Goal: Find specific page/section: Find specific page/section

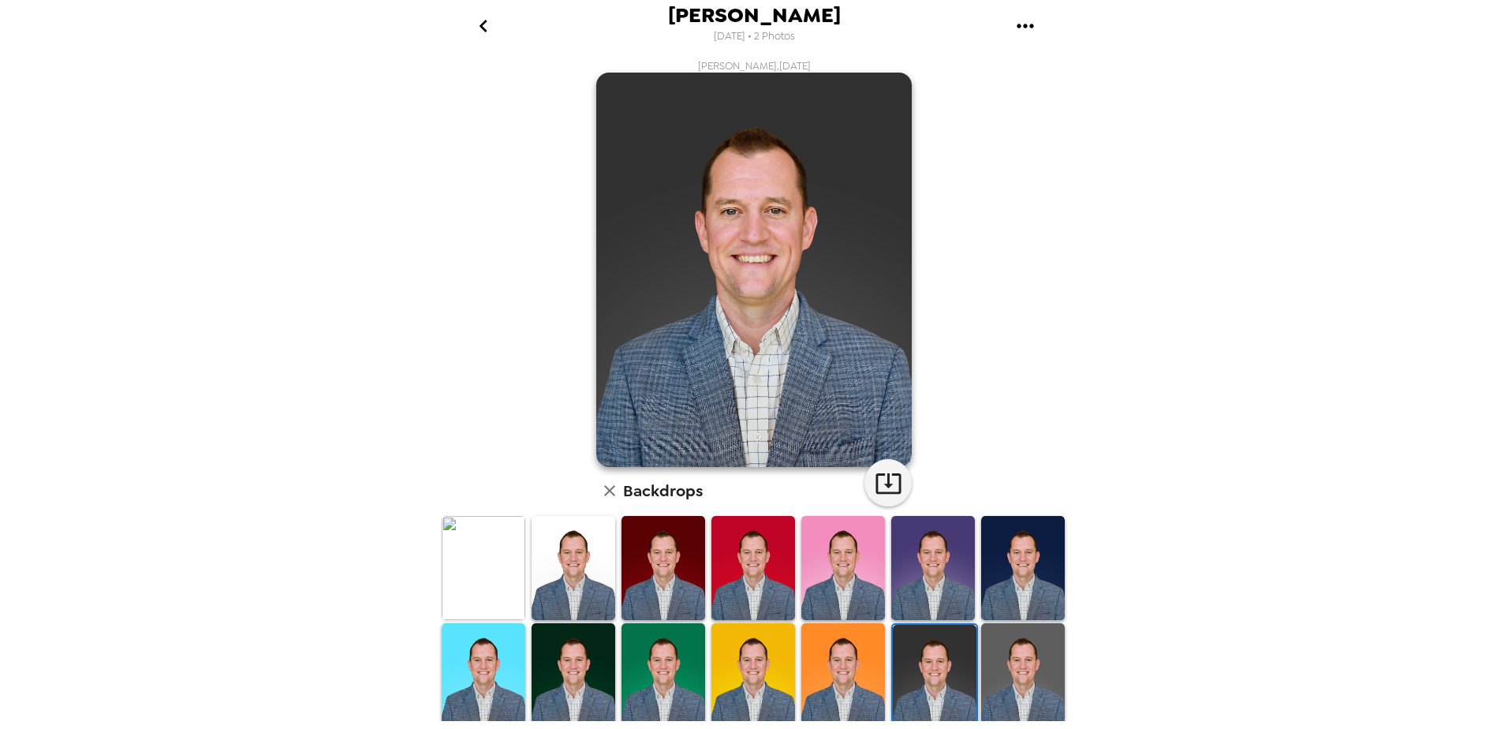
click at [480, 32] on icon "go back" at bounding box center [483, 25] width 25 height 25
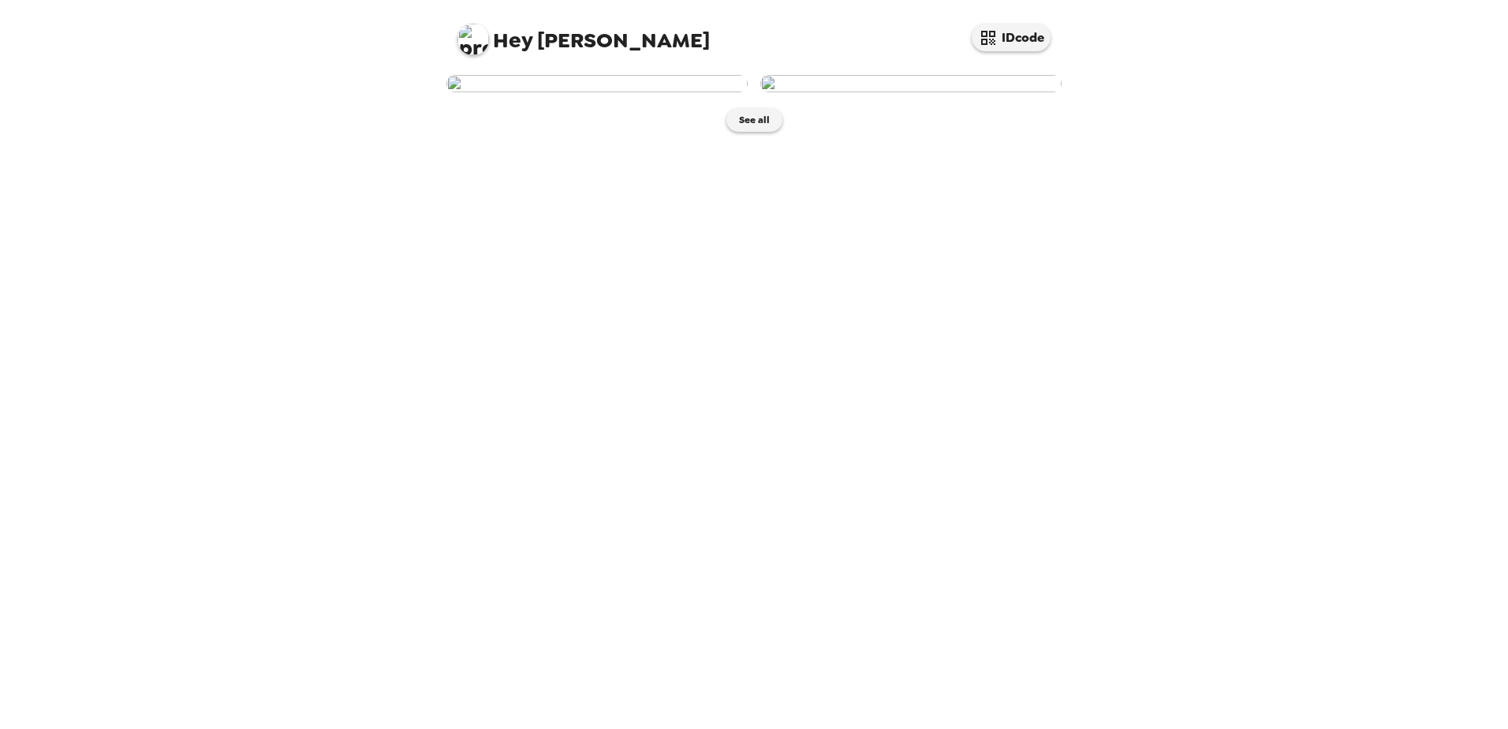
click at [656, 92] on img at bounding box center [596, 83] width 301 height 17
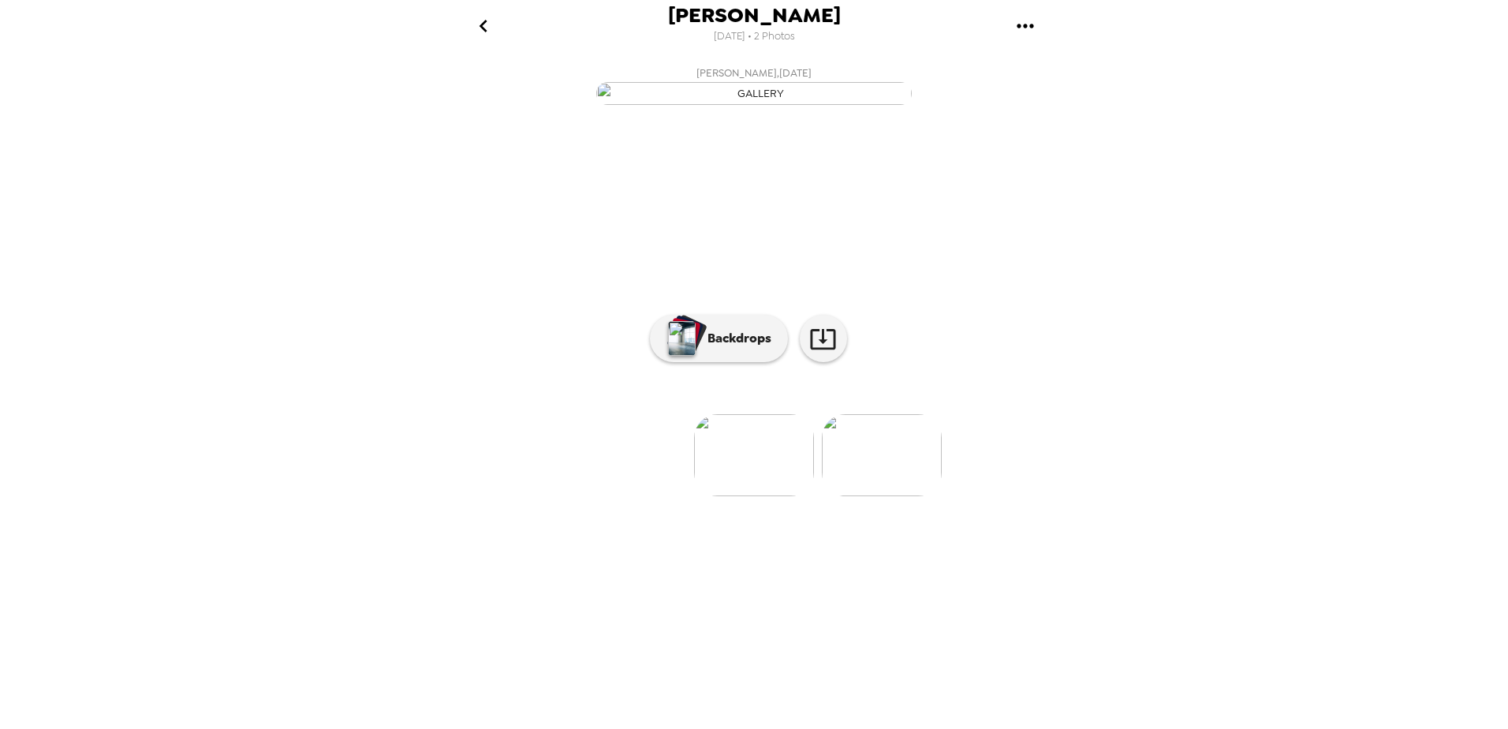
click at [752, 496] on img at bounding box center [754, 455] width 120 height 82
click at [750, 449] on div at bounding box center [754, 382] width 631 height 134
click at [732, 348] on p "Backdrops" at bounding box center [736, 338] width 72 height 19
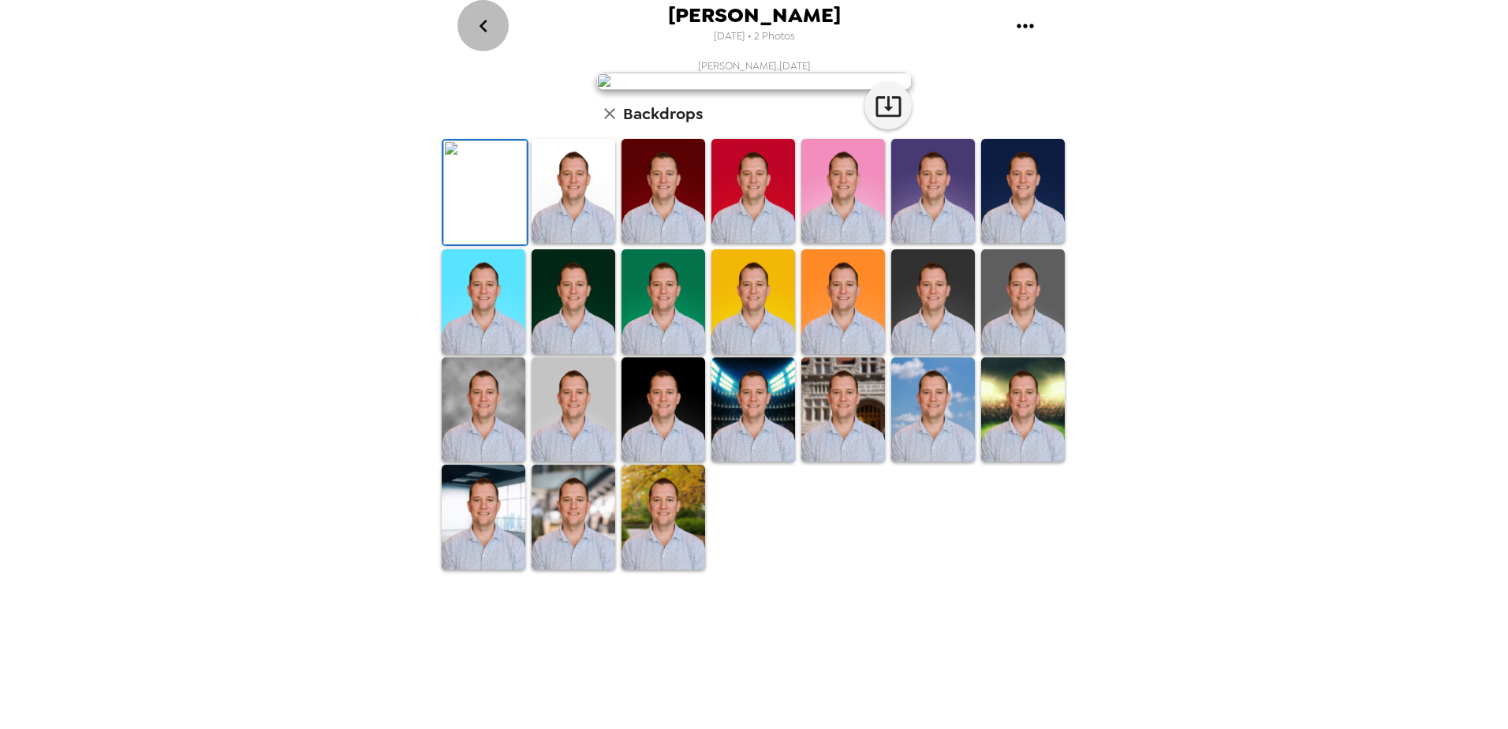
click at [482, 30] on icon "go back" at bounding box center [483, 25] width 25 height 25
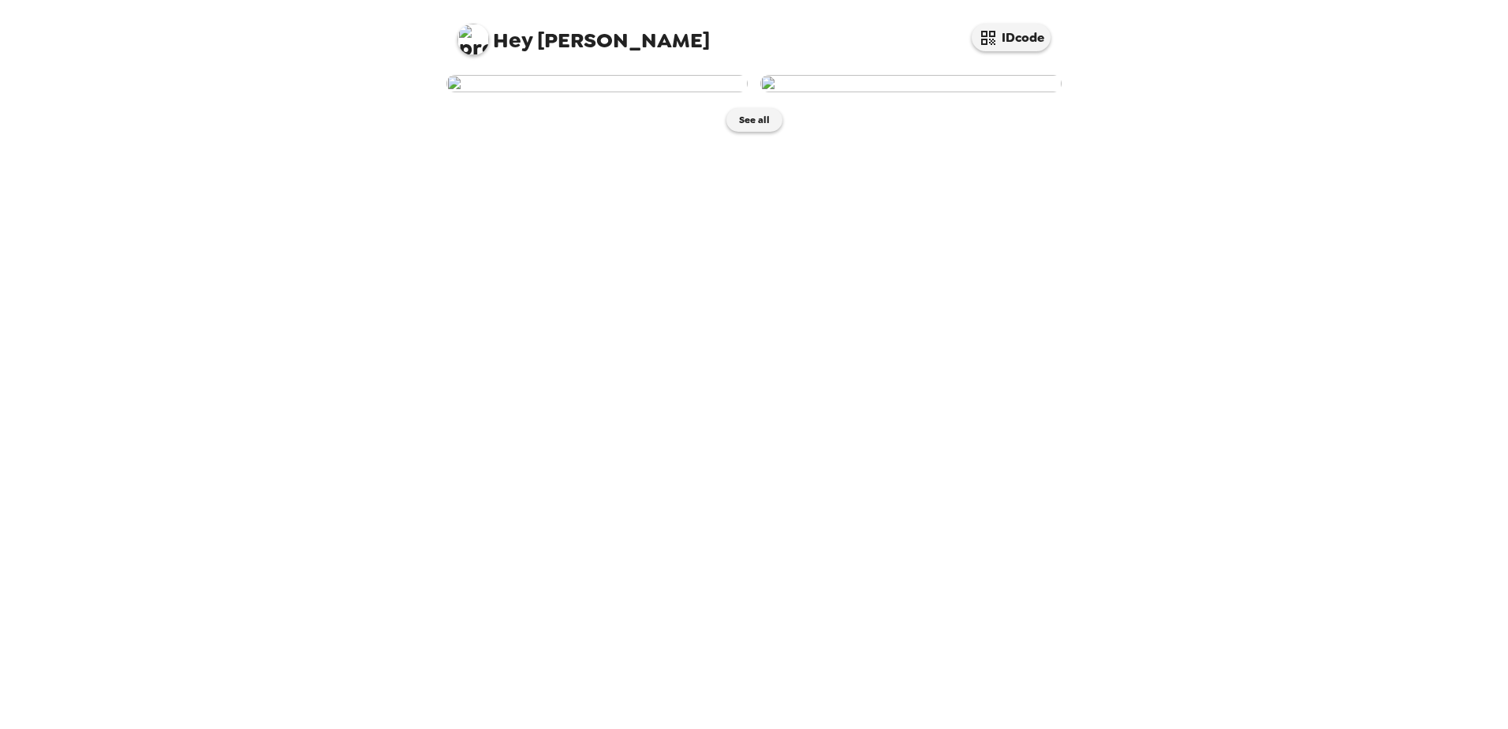
click at [999, 92] on img at bounding box center [910, 83] width 301 height 17
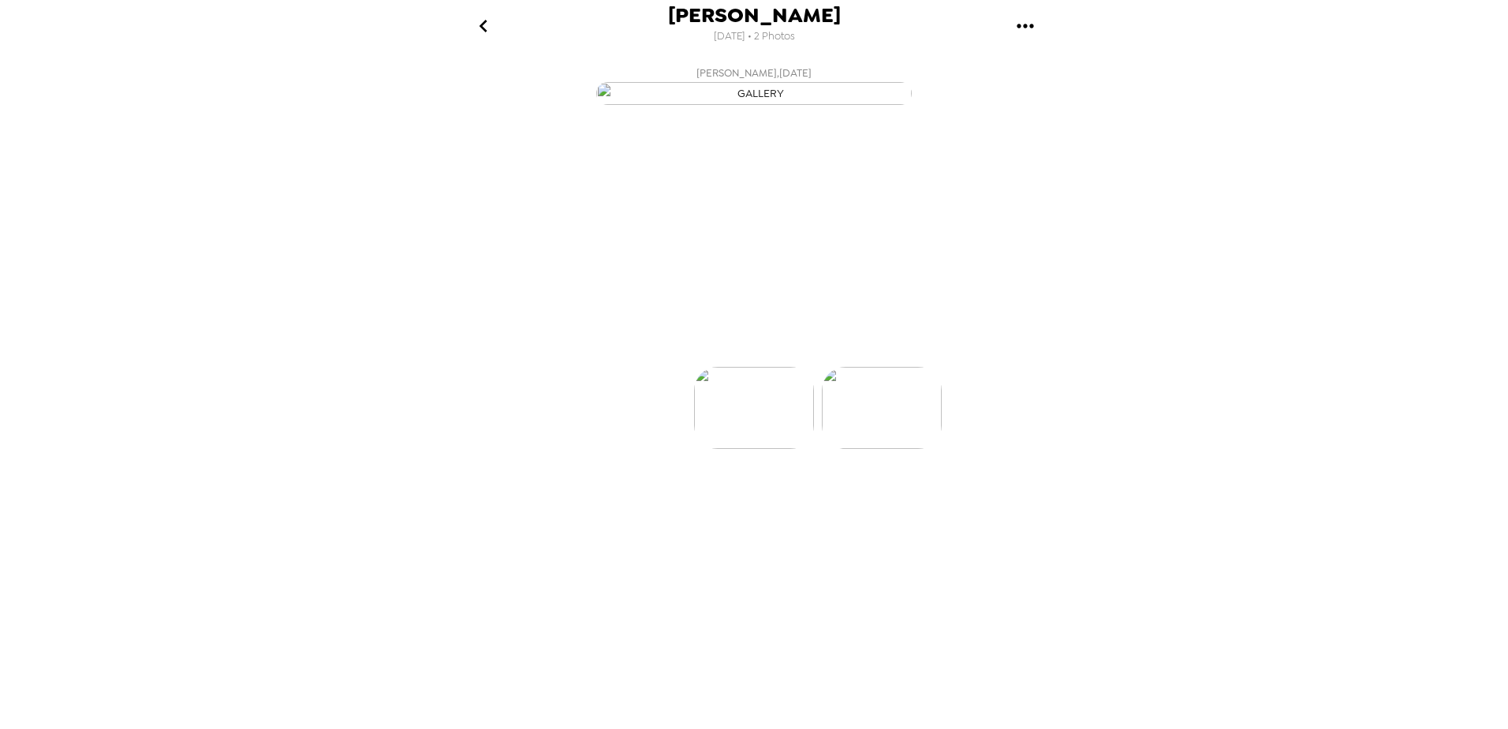
scroll to position [0, 126]
